Goal: Find specific page/section: Find specific page/section

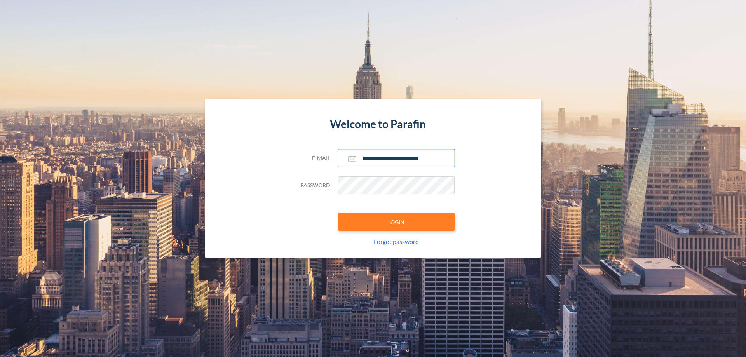
type input "**********"
click at [396, 222] on button "LOGIN" at bounding box center [396, 222] width 117 height 18
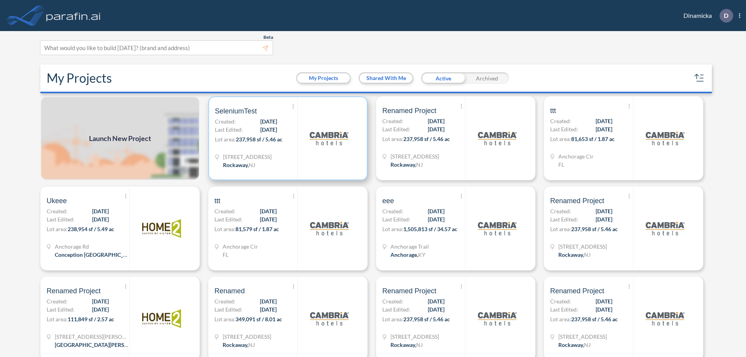
scroll to position [2, 0]
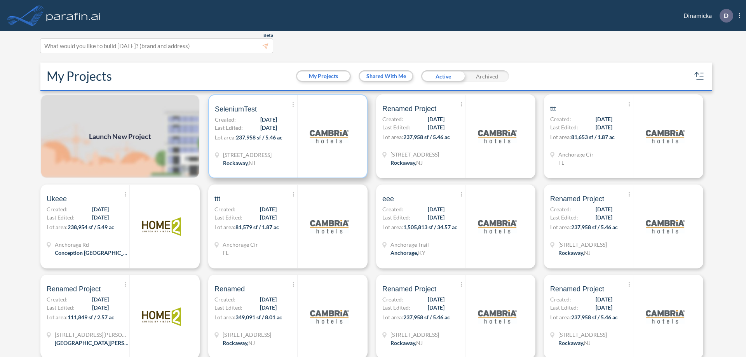
click at [286, 136] on p "Lot area: 237,958 sf / 5.46 ac" at bounding box center [256, 138] width 82 height 11
